Goal: Transaction & Acquisition: Purchase product/service

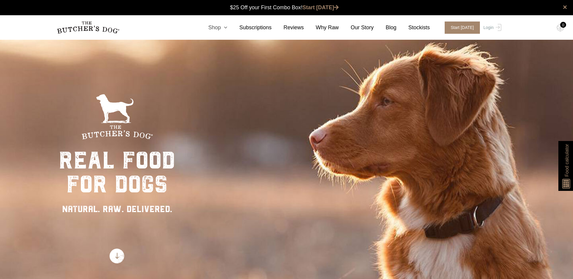
click at [227, 29] on icon at bounding box center [224, 27] width 7 height 5
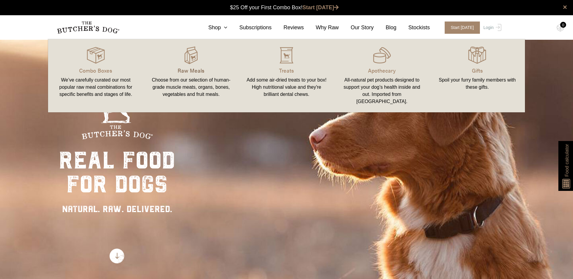
click at [200, 73] on p "Raw Meals" at bounding box center [191, 70] width 81 height 8
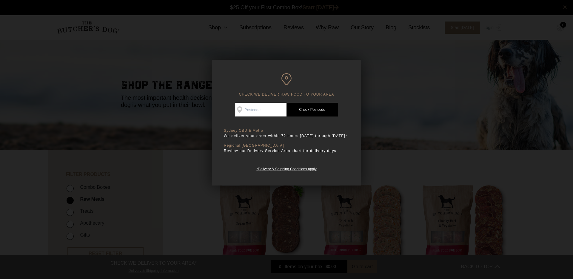
click at [306, 58] on div at bounding box center [286, 139] width 573 height 279
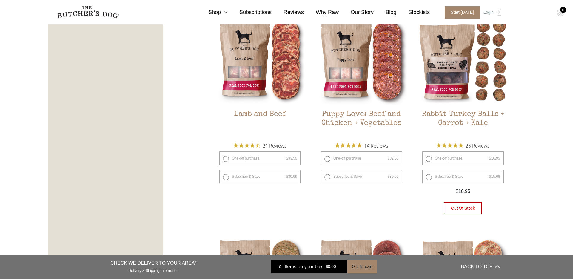
scroll to position [552, 0]
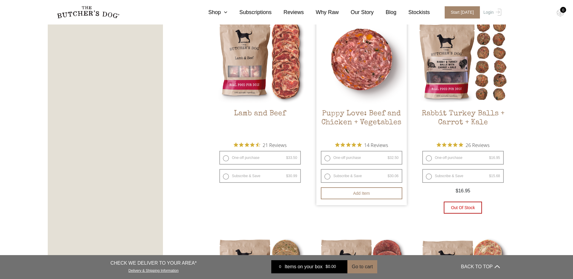
click at [362, 72] on img at bounding box center [361, 59] width 90 height 90
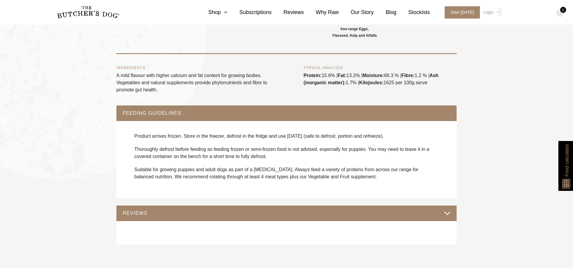
scroll to position [372, 0]
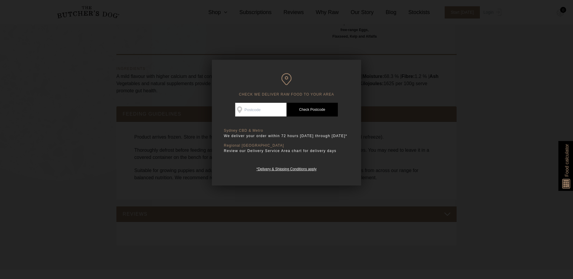
click at [373, 135] on div at bounding box center [286, 139] width 573 height 279
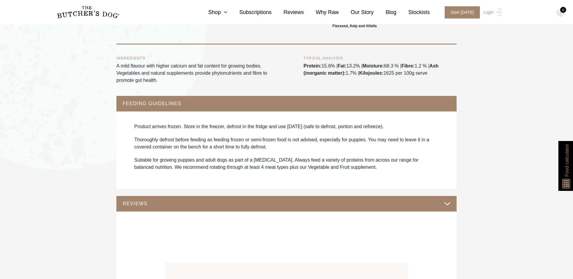
scroll to position [383, 0]
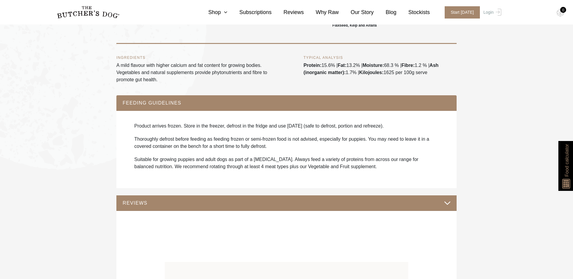
click at [356, 150] on p "Thoroughly defrost before feeding as feeding frozen or semi-frozen food is not …" at bounding box center [286, 143] width 304 height 14
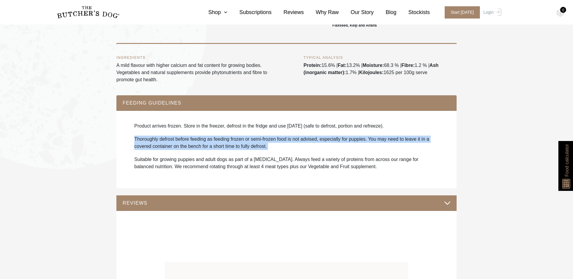
click at [348, 170] on p "Suitable for growing puppies and adult dogs as part of a [MEDICAL_DATA]. Always…" at bounding box center [286, 163] width 304 height 14
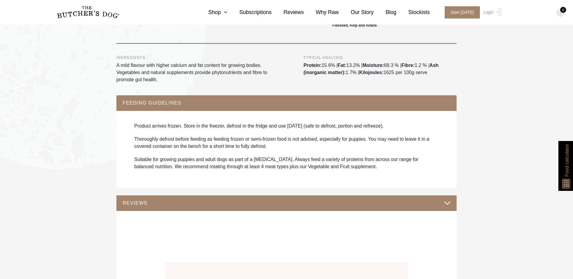
click at [348, 170] on p "Suitable for growing puppies and adult dogs as part of a [MEDICAL_DATA]. Always…" at bounding box center [286, 163] width 304 height 14
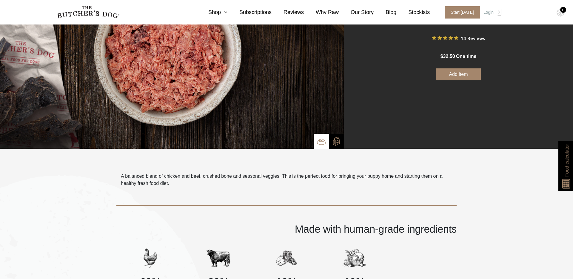
scroll to position [83, 0]
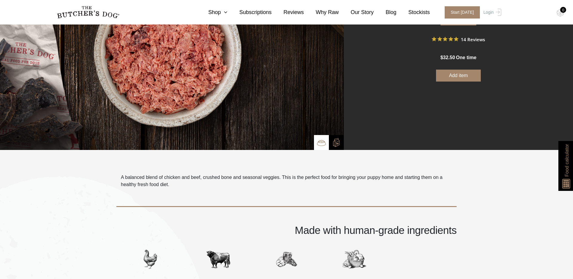
click at [348, 176] on p "A balanced blend of chicken and beef, crushed bone and seasonal veggies. This i…" at bounding box center [286, 181] width 331 height 14
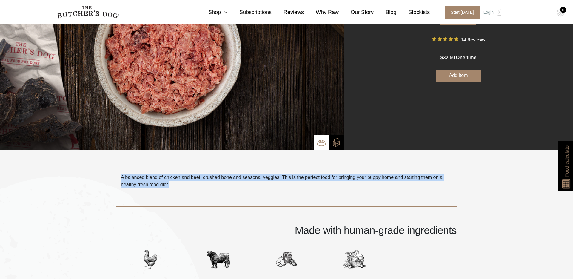
click at [348, 176] on p "A balanced blend of chicken and beef, crushed bone and seasonal veggies. This i…" at bounding box center [286, 181] width 331 height 14
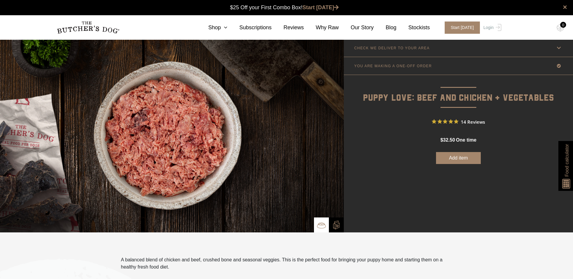
scroll to position [0, 0]
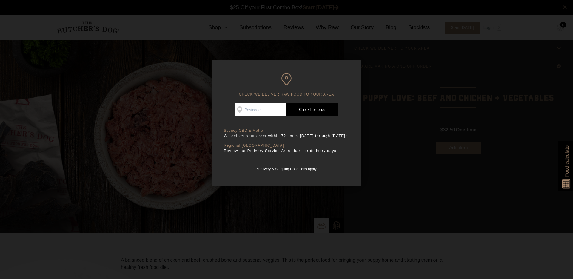
scroll to position [0, 0]
click at [246, 110] on input "Check Availability At" at bounding box center [260, 110] width 51 height 14
type input "2061"
click at [308, 109] on link "Check Postcode" at bounding box center [312, 110] width 51 height 14
